Goal: Task Accomplishment & Management: Manage account settings

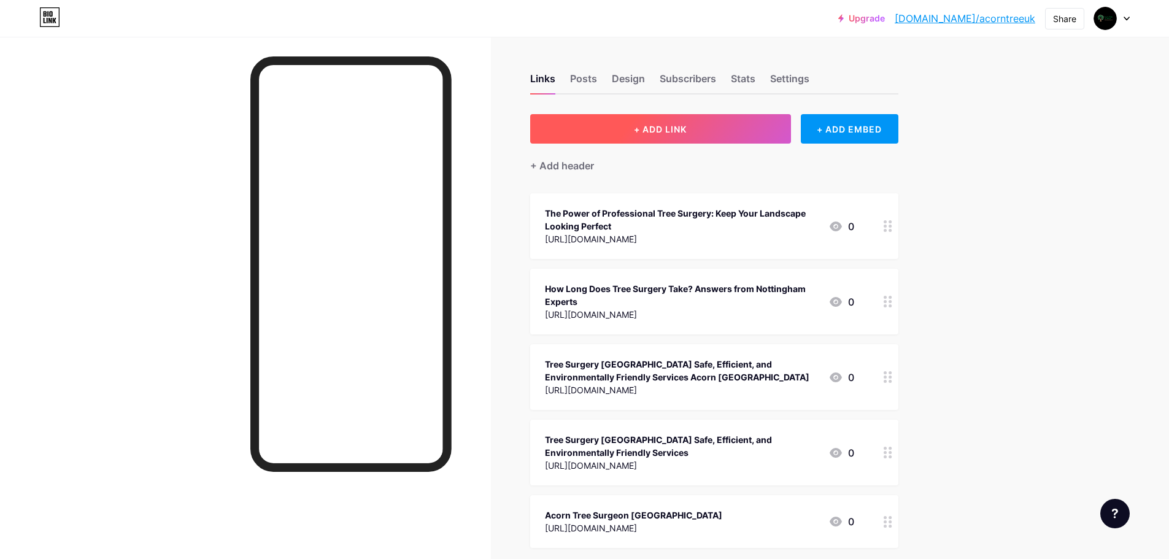
click at [651, 136] on button "+ ADD LINK" at bounding box center [660, 128] width 261 height 29
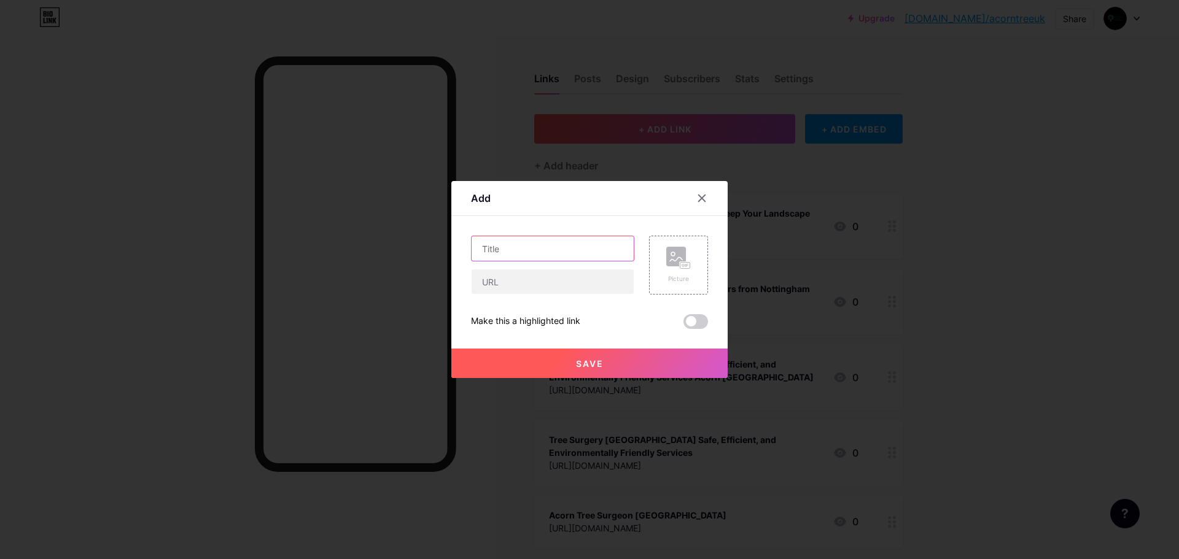
click at [530, 251] on input "text" at bounding box center [552, 248] width 162 height 25
click at [702, 196] on icon at bounding box center [702, 198] width 10 height 10
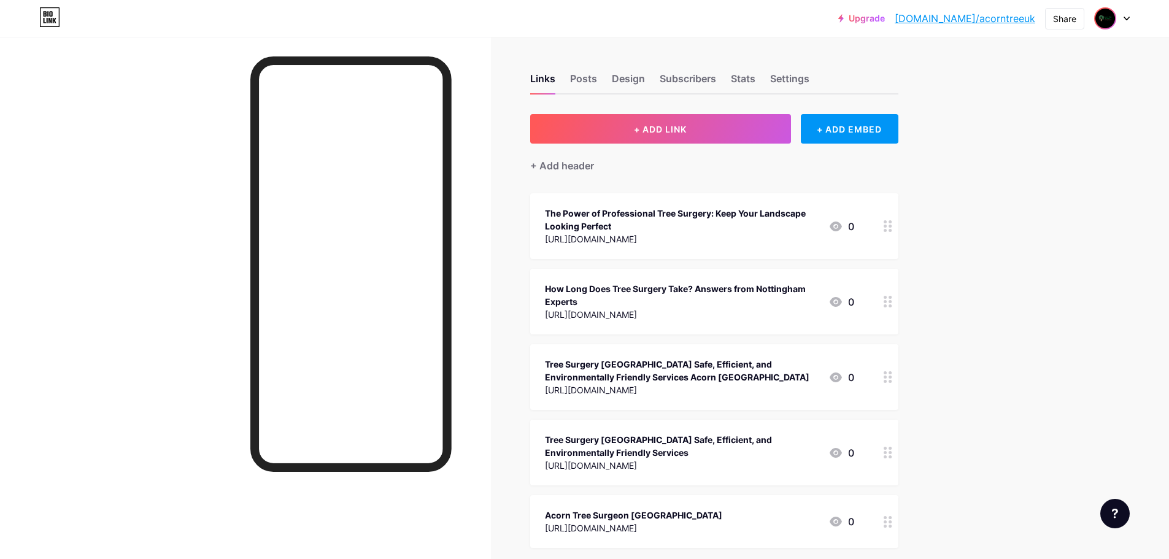
click at [1099, 11] on img at bounding box center [1106, 19] width 20 height 20
click at [969, 18] on link "[DOMAIN_NAME]/acorntreeuk" at bounding box center [965, 18] width 141 height 15
click at [620, 121] on button "+ ADD LINK" at bounding box center [660, 128] width 261 height 29
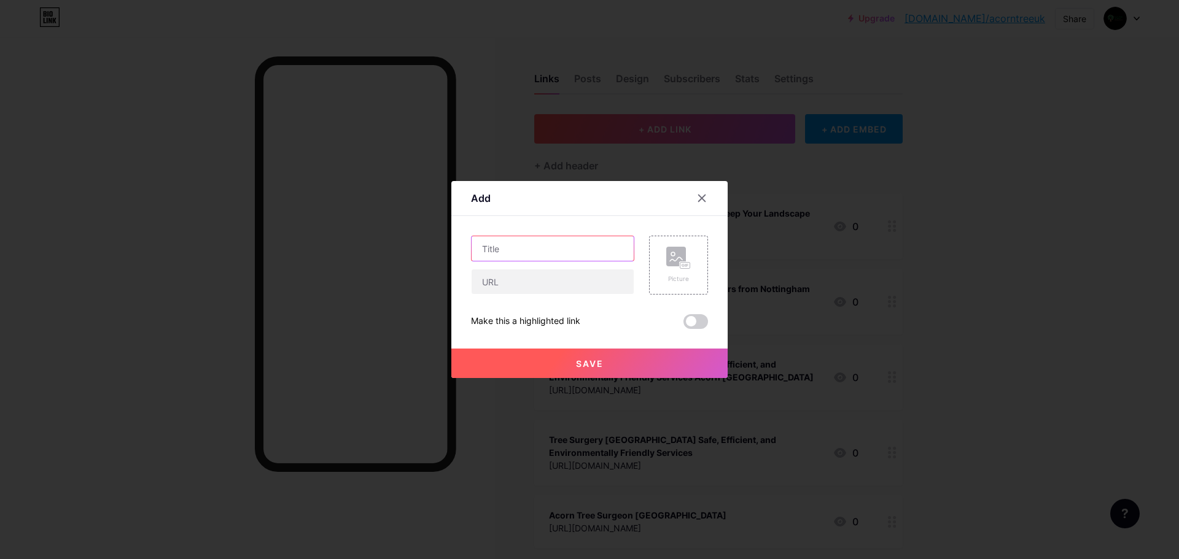
click at [509, 247] on input "text" at bounding box center [552, 248] width 162 height 25
click at [525, 283] on input "text" at bounding box center [552, 282] width 162 height 25
paste input "[URL][DOMAIN_NAME]"
type input "[URL][DOMAIN_NAME]"
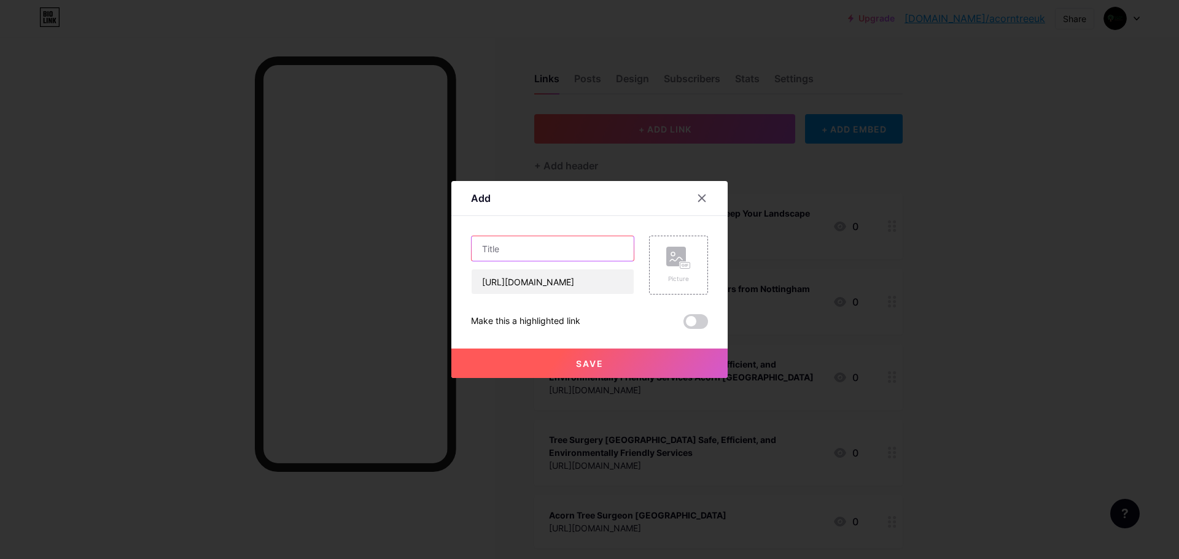
click at [504, 254] on input "text" at bounding box center [552, 248] width 162 height 25
